Goal: Transaction & Acquisition: Download file/media

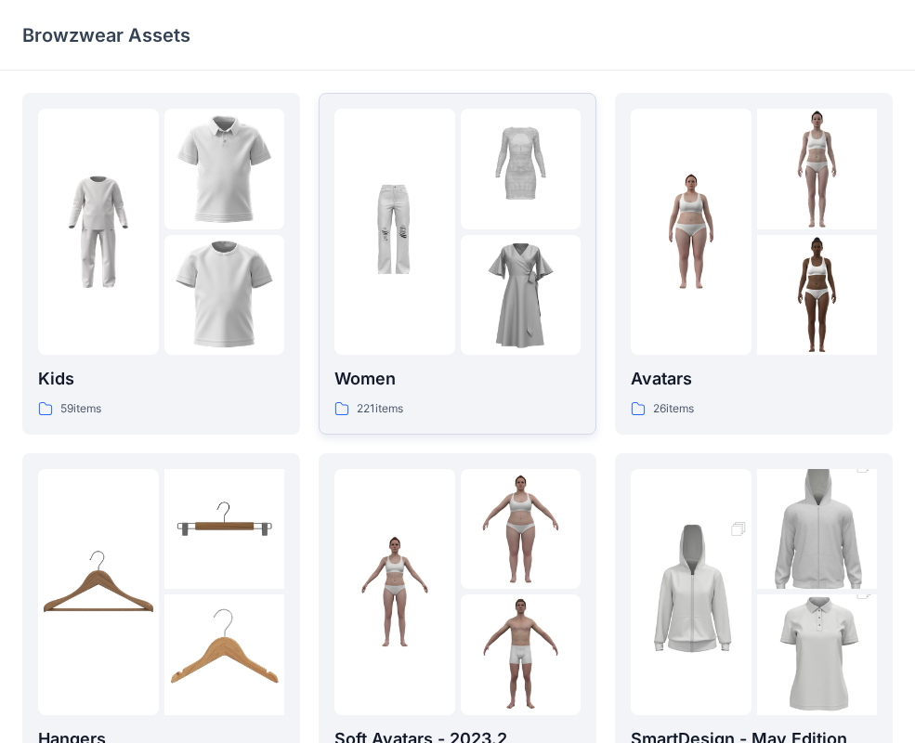
click at [394, 381] on p "Women" at bounding box center [457, 379] width 246 height 26
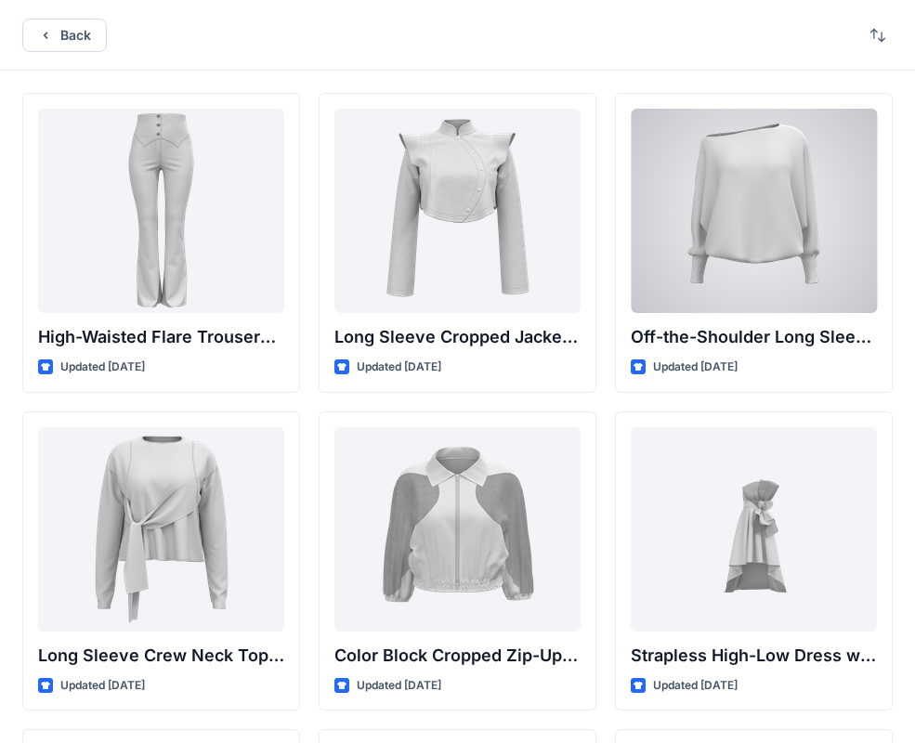
click at [711, 306] on div at bounding box center [754, 211] width 246 height 204
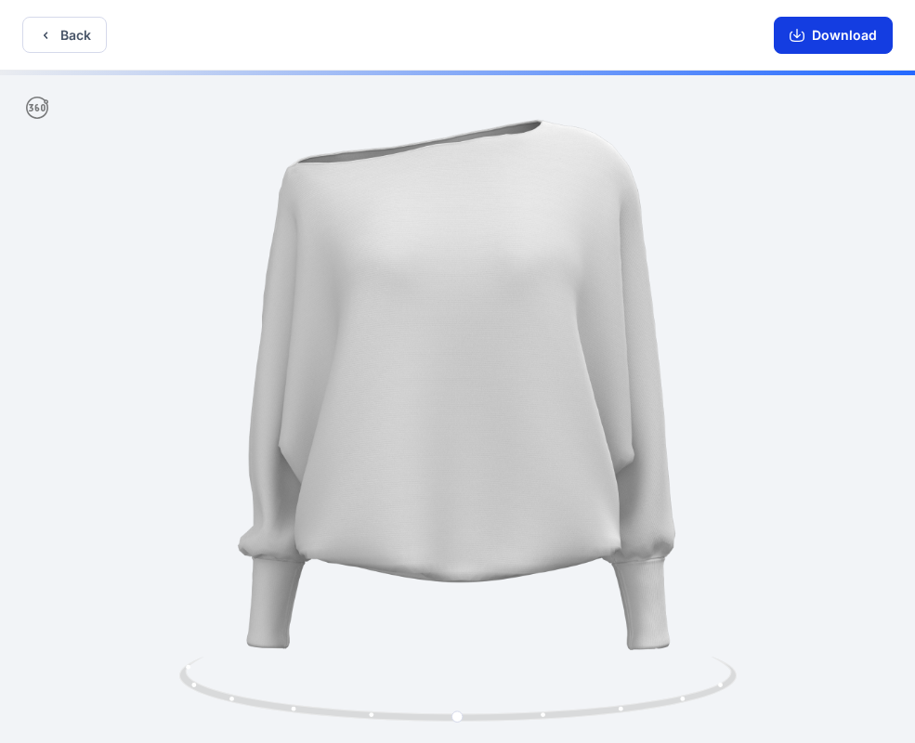
click at [866, 36] on button "Download" at bounding box center [833, 35] width 119 height 37
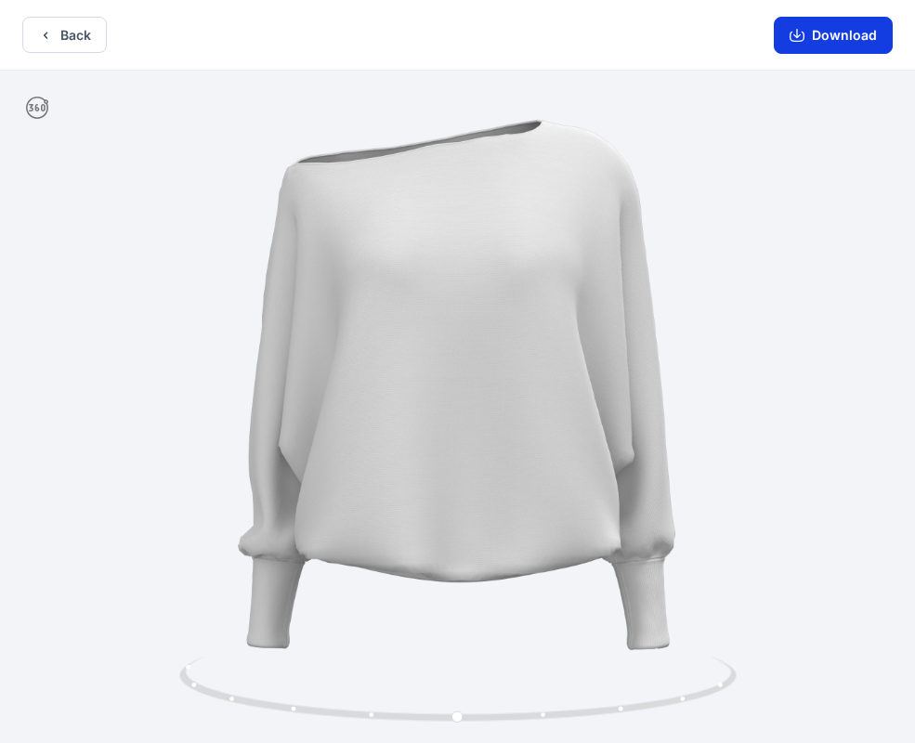
click at [815, 34] on button "Download" at bounding box center [833, 35] width 119 height 37
